Goal: Information Seeking & Learning: Learn about a topic

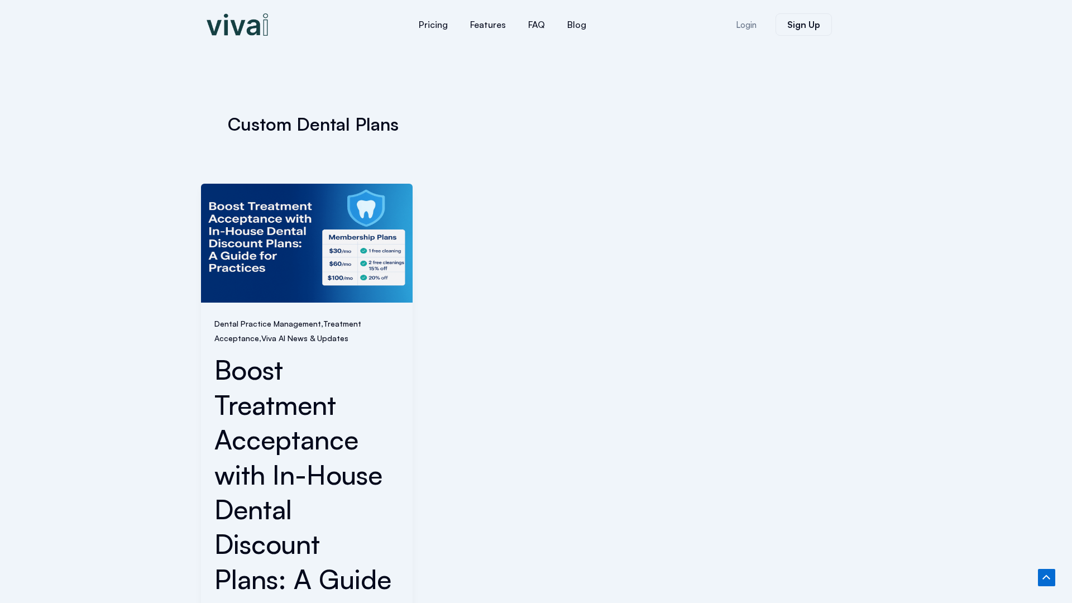
scroll to position [486, 0]
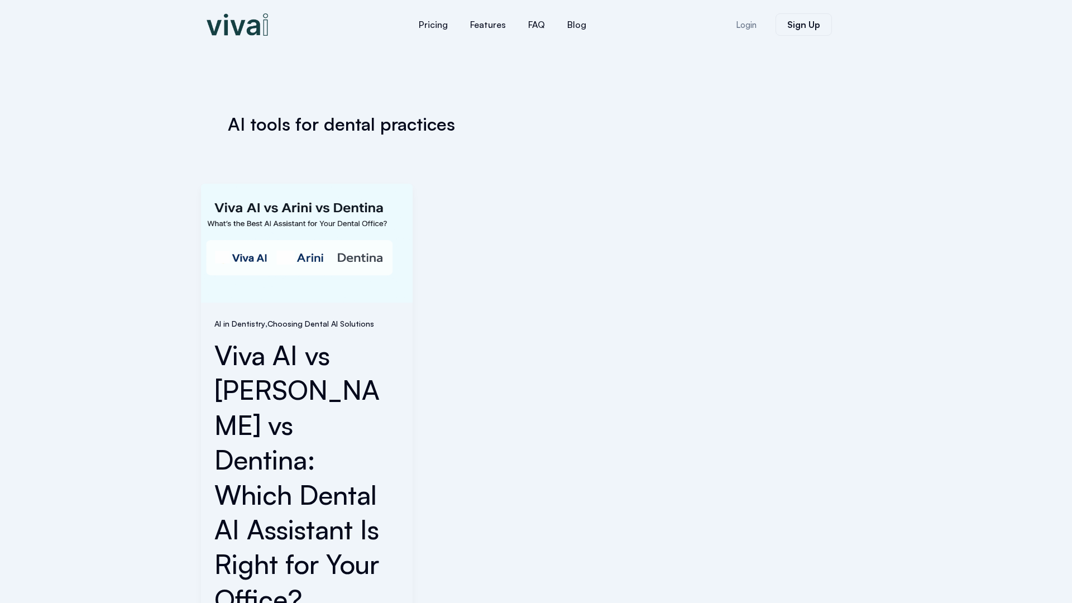
scroll to position [387, 0]
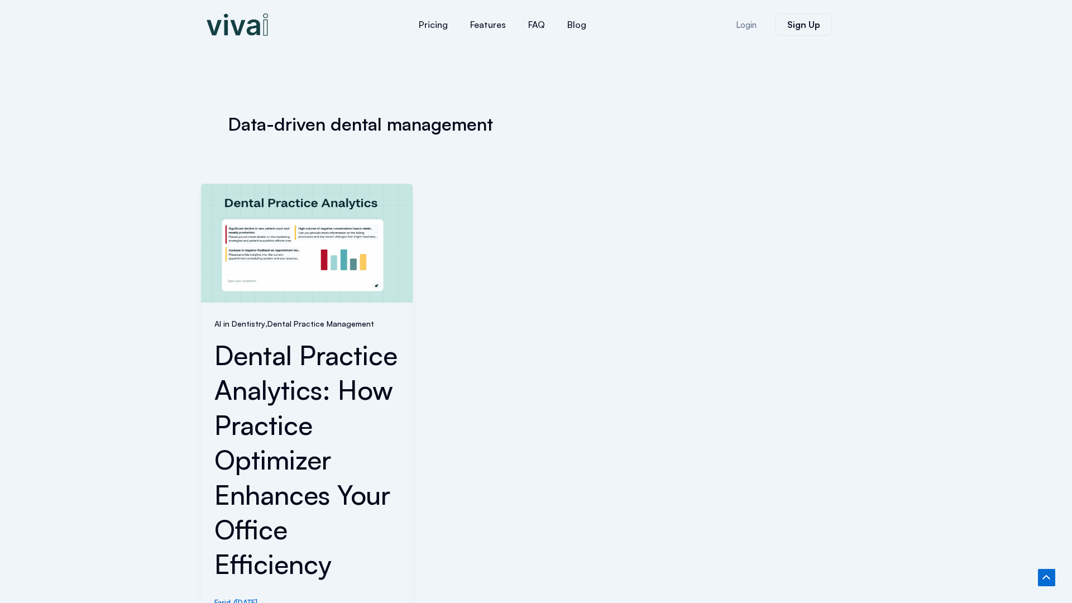
scroll to position [437, 0]
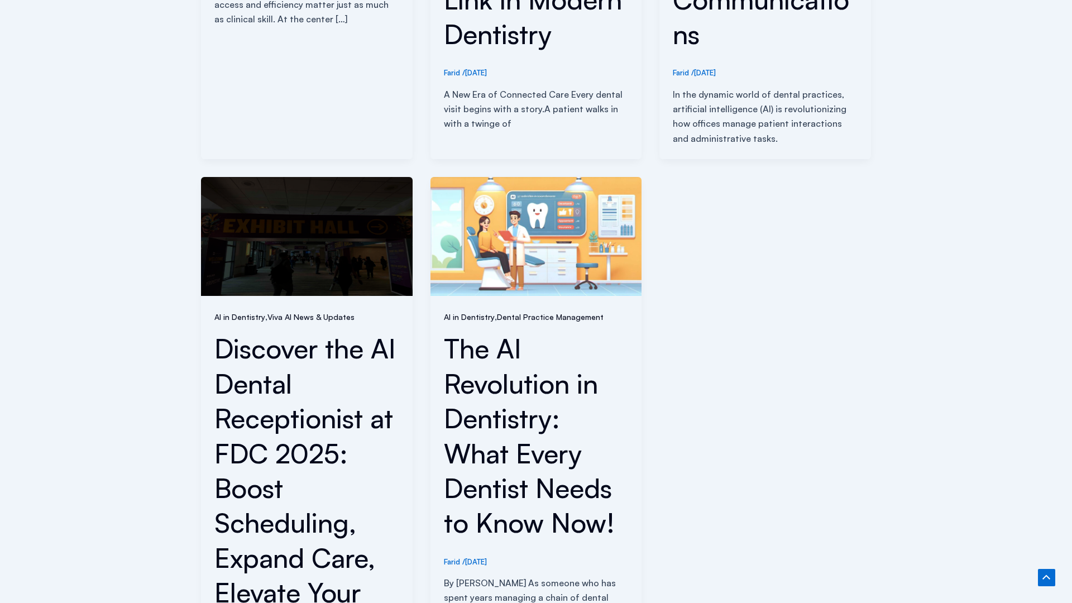
scroll to position [1080, 0]
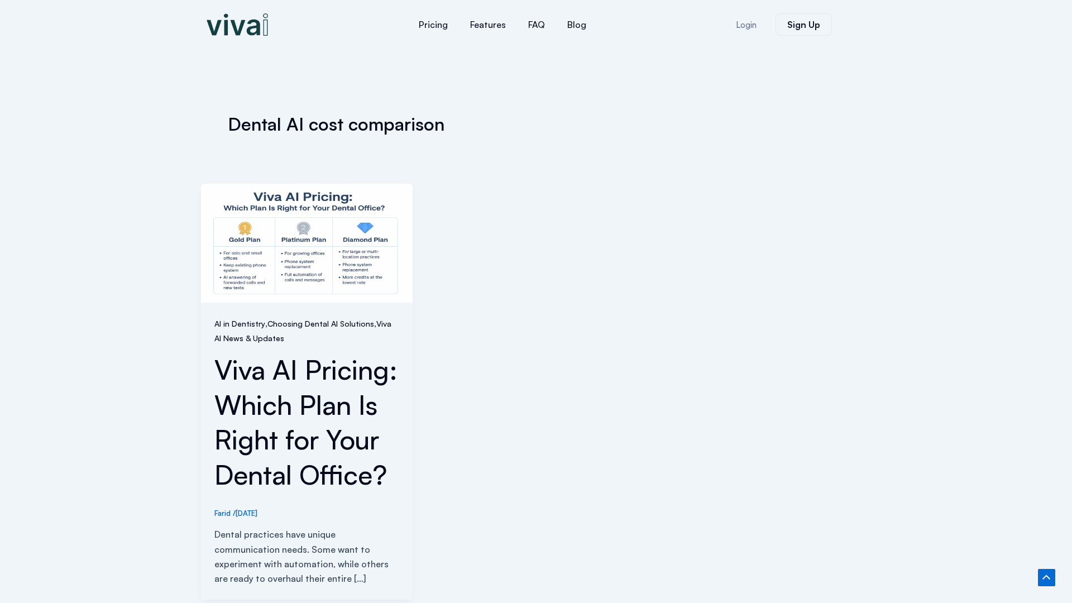
scroll to position [347, 0]
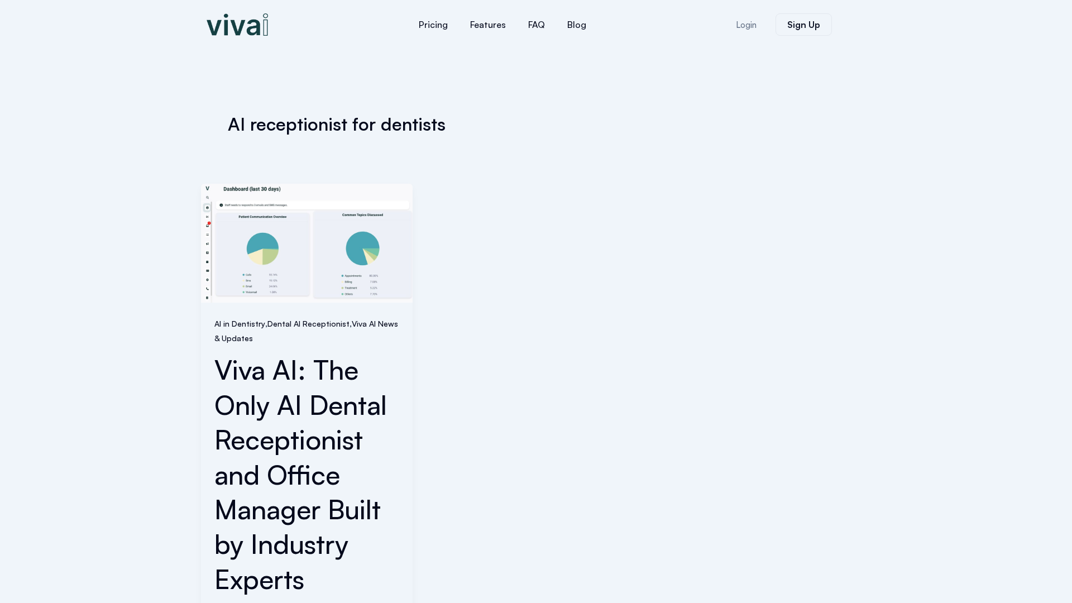
scroll to position [451, 0]
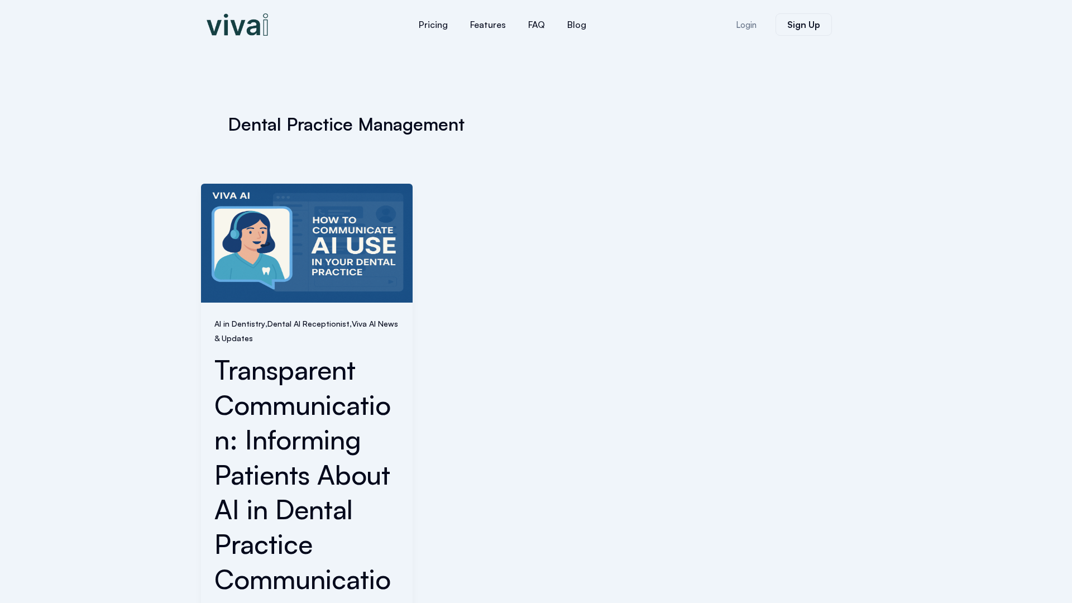
scroll to position [486, 0]
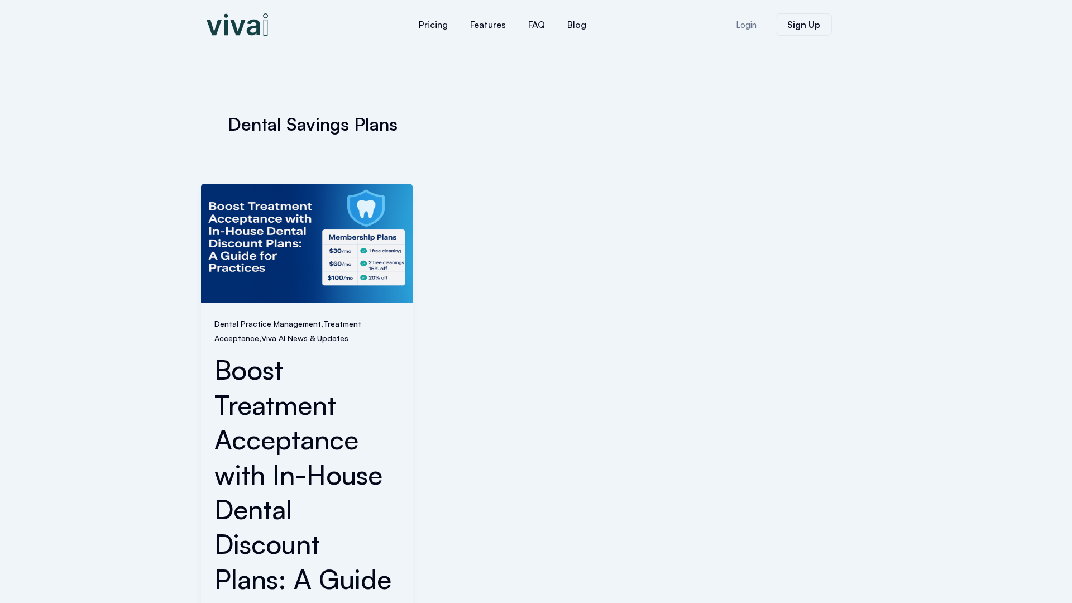
scroll to position [486, 0]
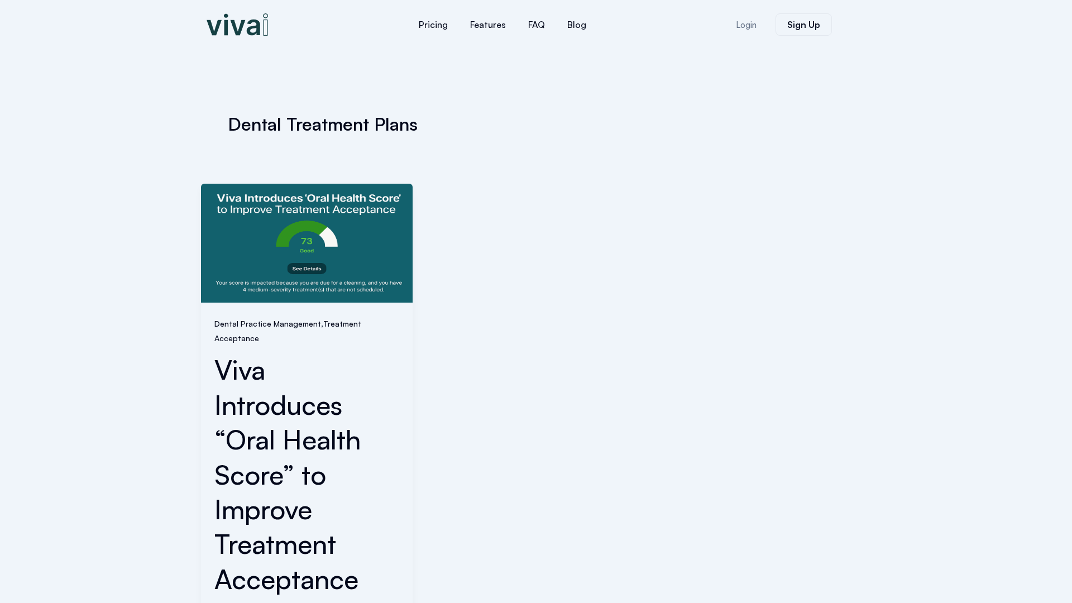
scroll to position [521, 0]
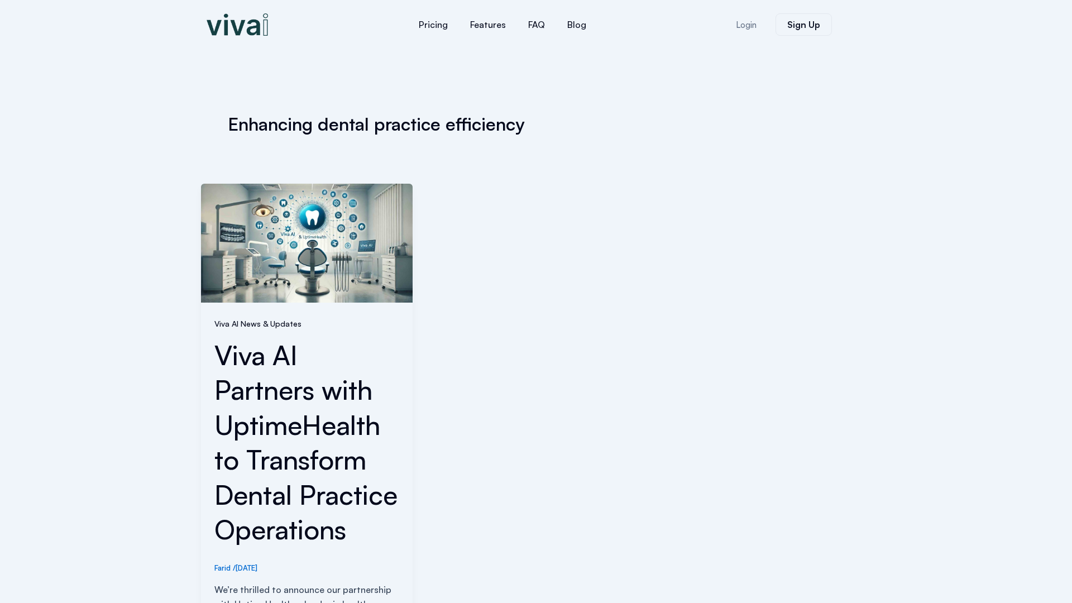
scroll to position [402, 0]
